Goal: Task Accomplishment & Management: Use online tool/utility

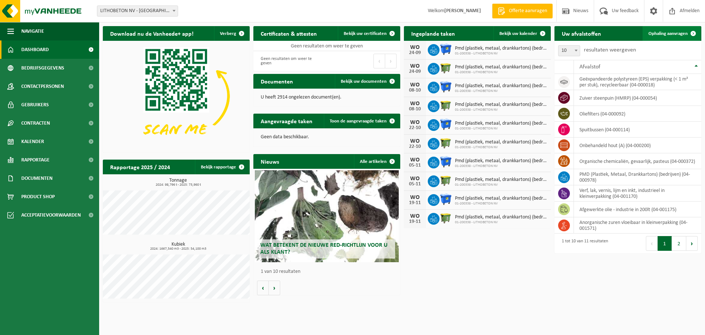
click at [647, 36] on link "Ophaling aanvragen" at bounding box center [672, 33] width 58 height 15
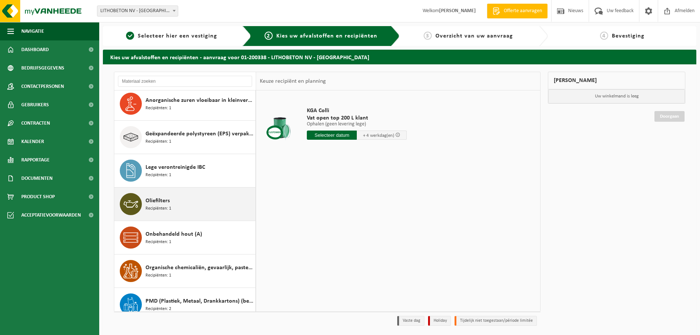
click at [182, 250] on div "Onbehandeld hout (A) Recipiënten: 1" at bounding box center [184, 237] width 141 height 33
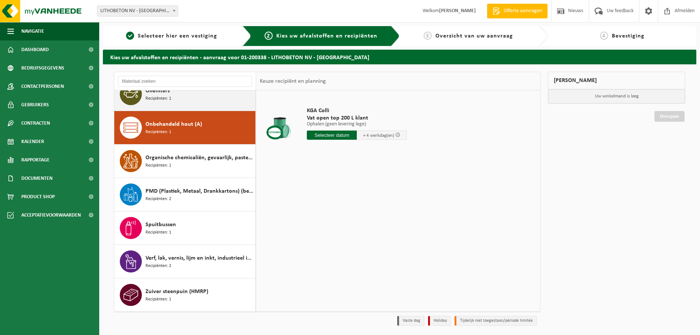
scroll to position [147, 0]
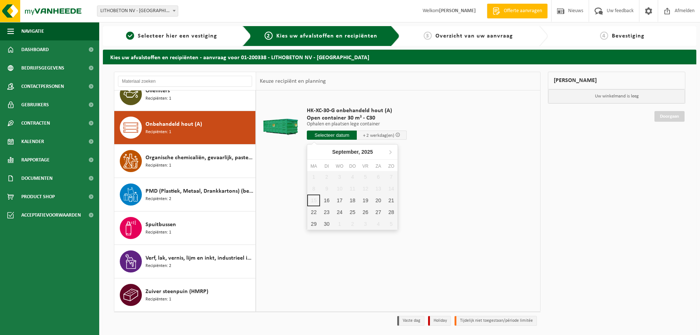
click at [331, 132] on input "text" at bounding box center [332, 134] width 50 height 9
click at [329, 200] on div "16" at bounding box center [326, 200] width 13 height 12
type input "Van 2025-09-16"
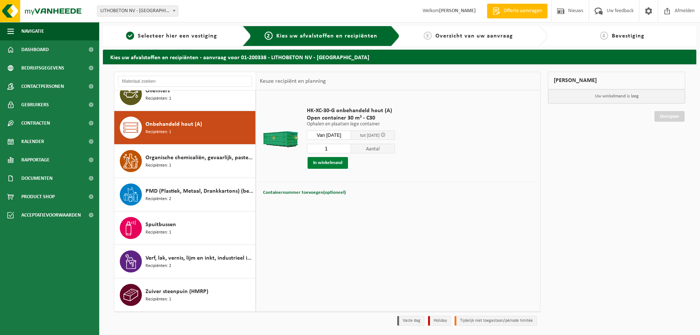
click at [338, 167] on button "In winkelmand" at bounding box center [327, 163] width 40 height 12
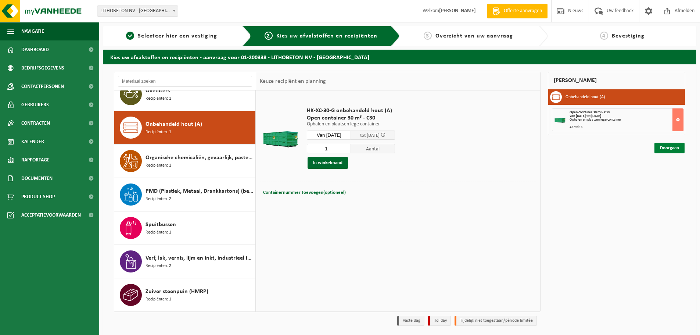
click at [658, 149] on link "Doorgaan" at bounding box center [669, 148] width 30 height 11
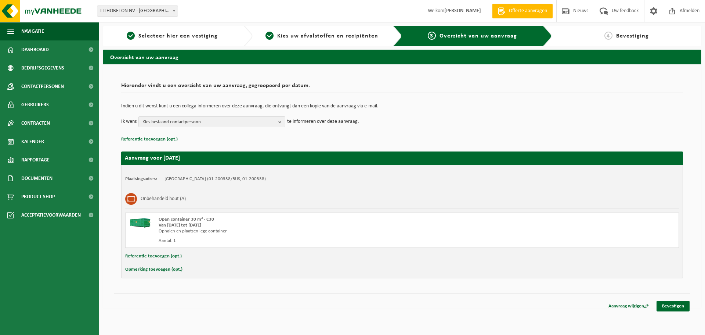
click at [149, 268] on button "Opmerking toevoegen (opt.)" at bounding box center [153, 269] width 57 height 10
click at [183, 267] on input "text" at bounding box center [416, 269] width 511 height 11
type input "Container inkom Kanaalstraat"
click at [679, 311] on link "Bevestigen" at bounding box center [673, 307] width 33 height 11
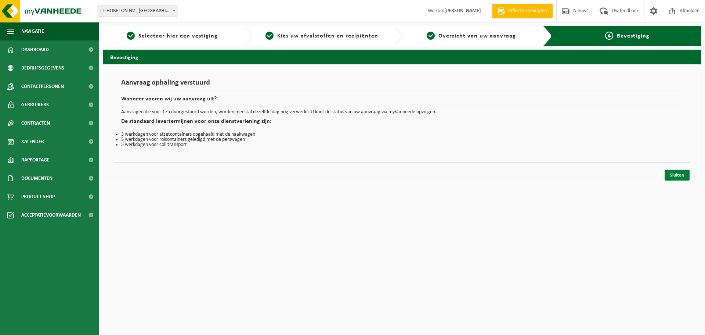
click at [680, 178] on link "Sluiten" at bounding box center [677, 175] width 25 height 11
